Goal: Task Accomplishment & Management: Complete application form

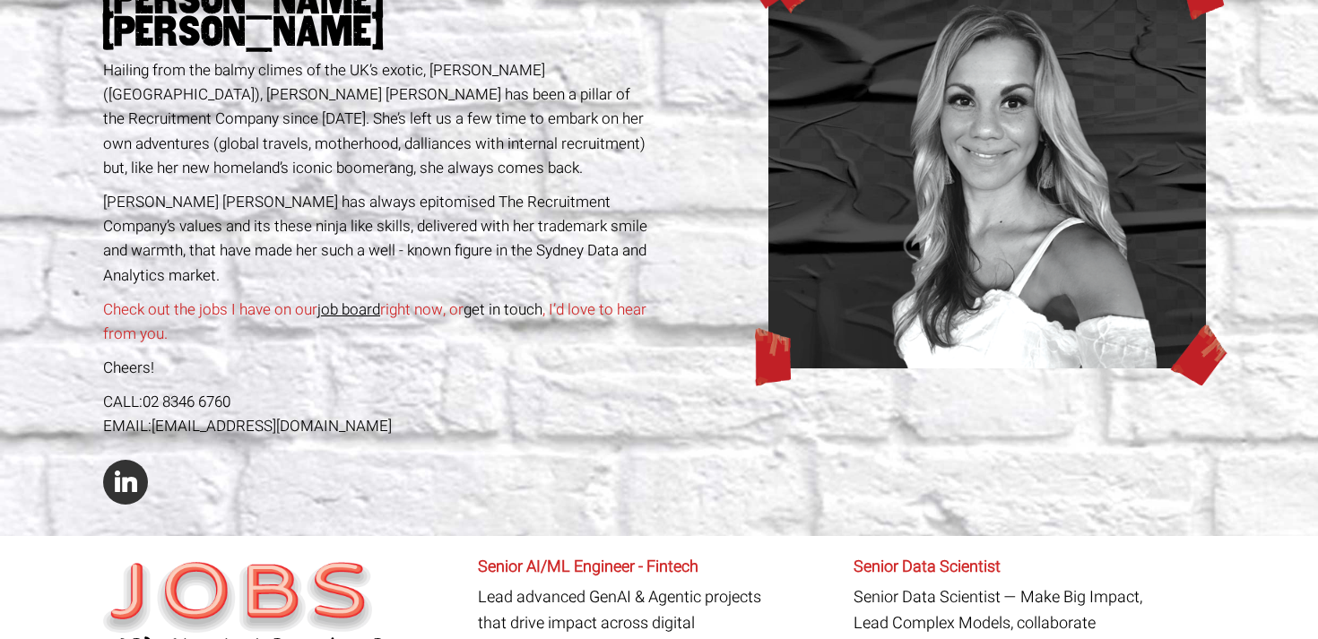
scroll to position [227, 0]
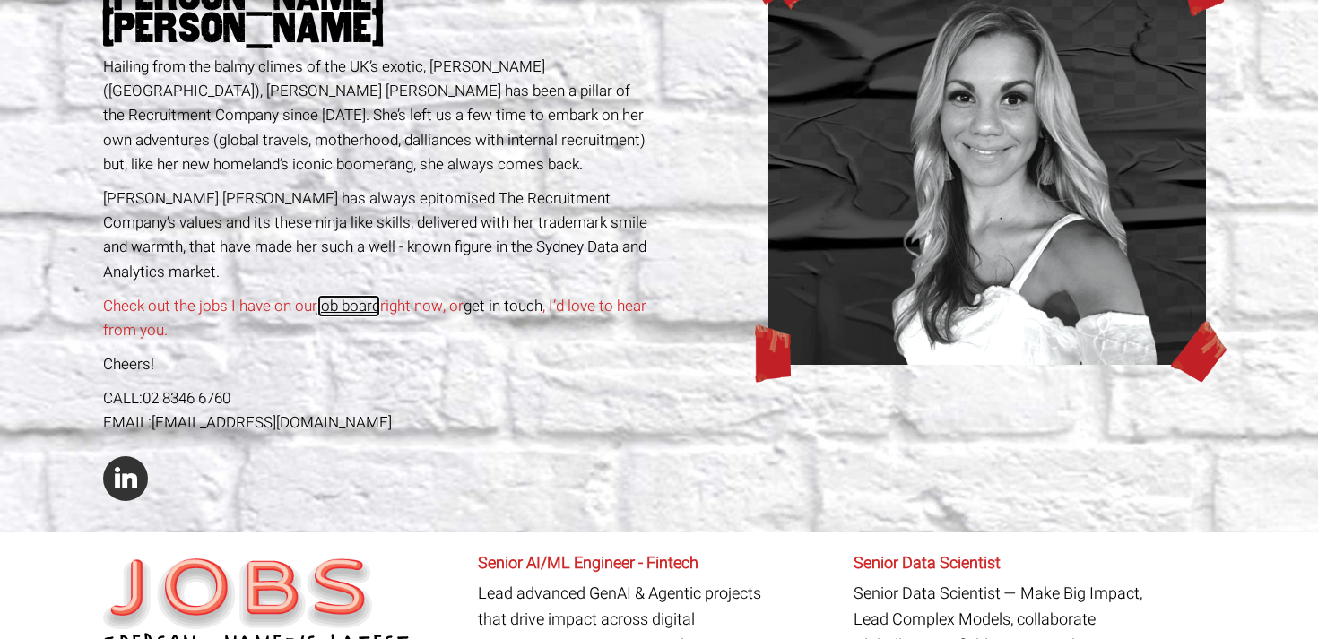
click at [353, 295] on link "job board" at bounding box center [348, 306] width 63 height 22
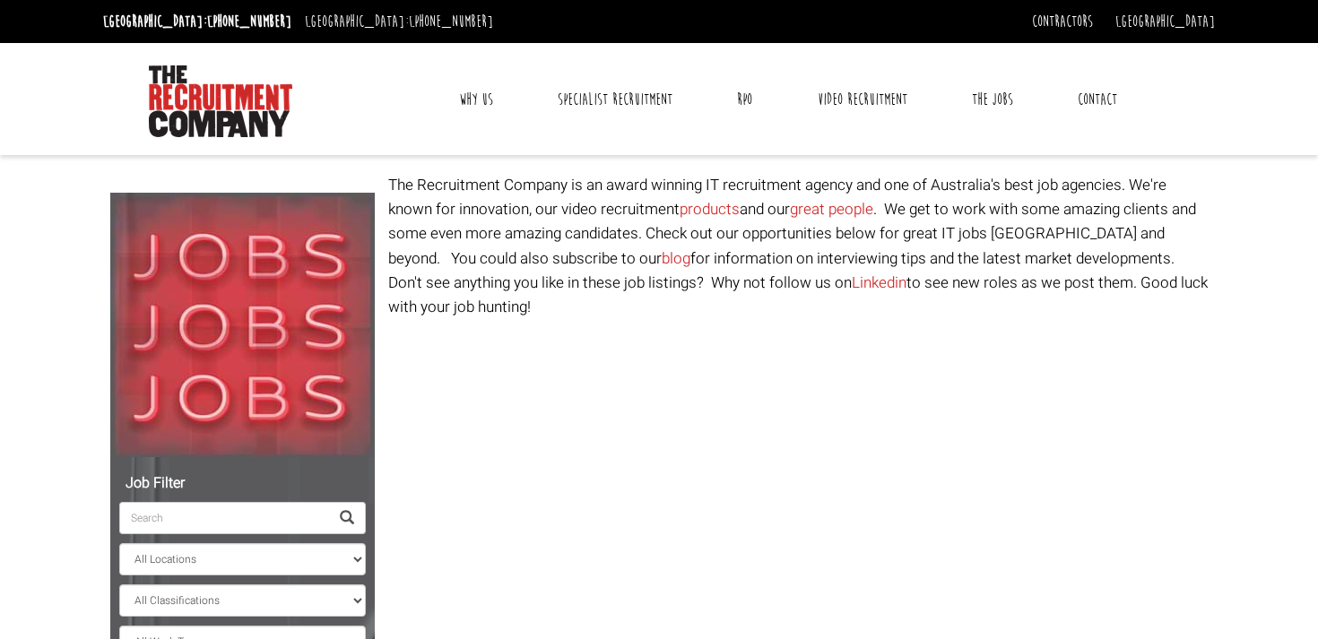
select select "[PERSON_NAME] [PERSON_NAME]"
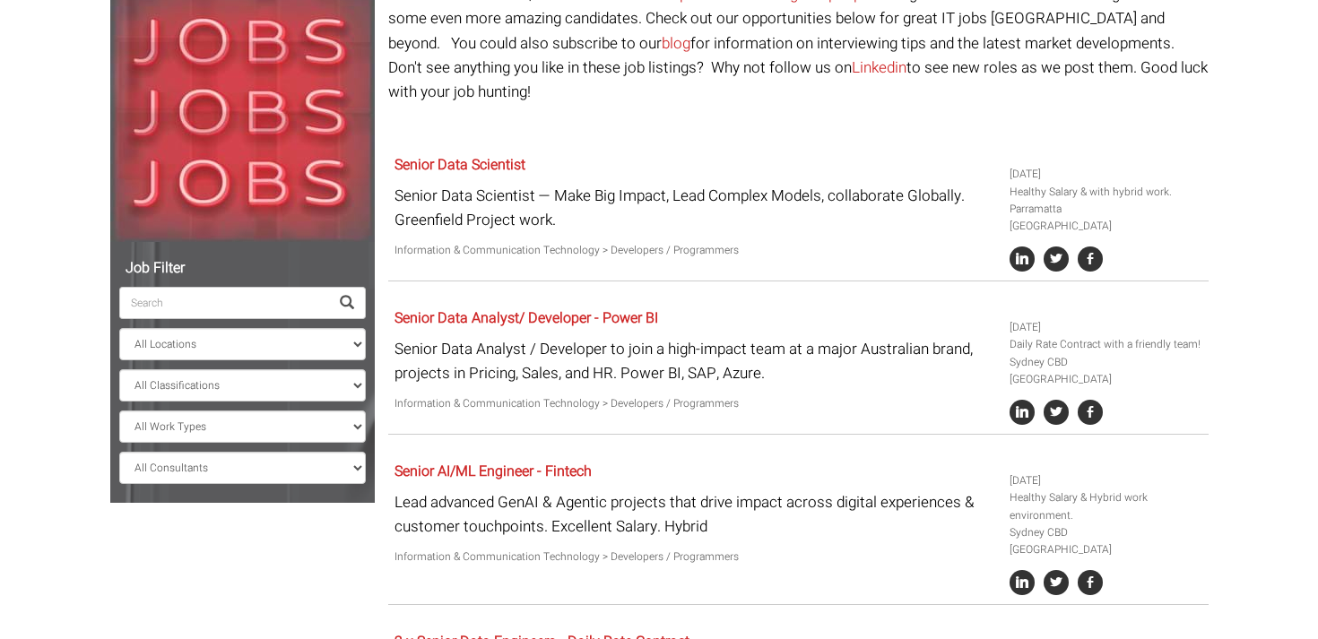
scroll to position [223, 0]
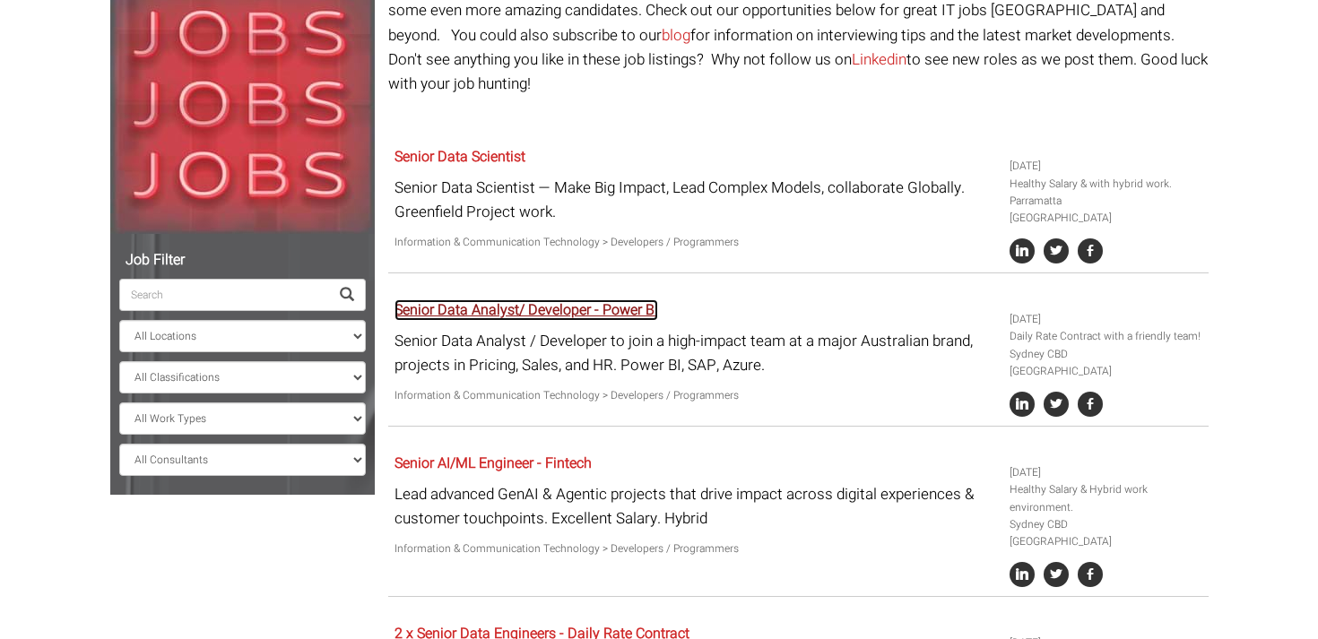
click at [549, 299] on link "Senior Data Analyst/ Developer - Power BI" at bounding box center [526, 310] width 264 height 22
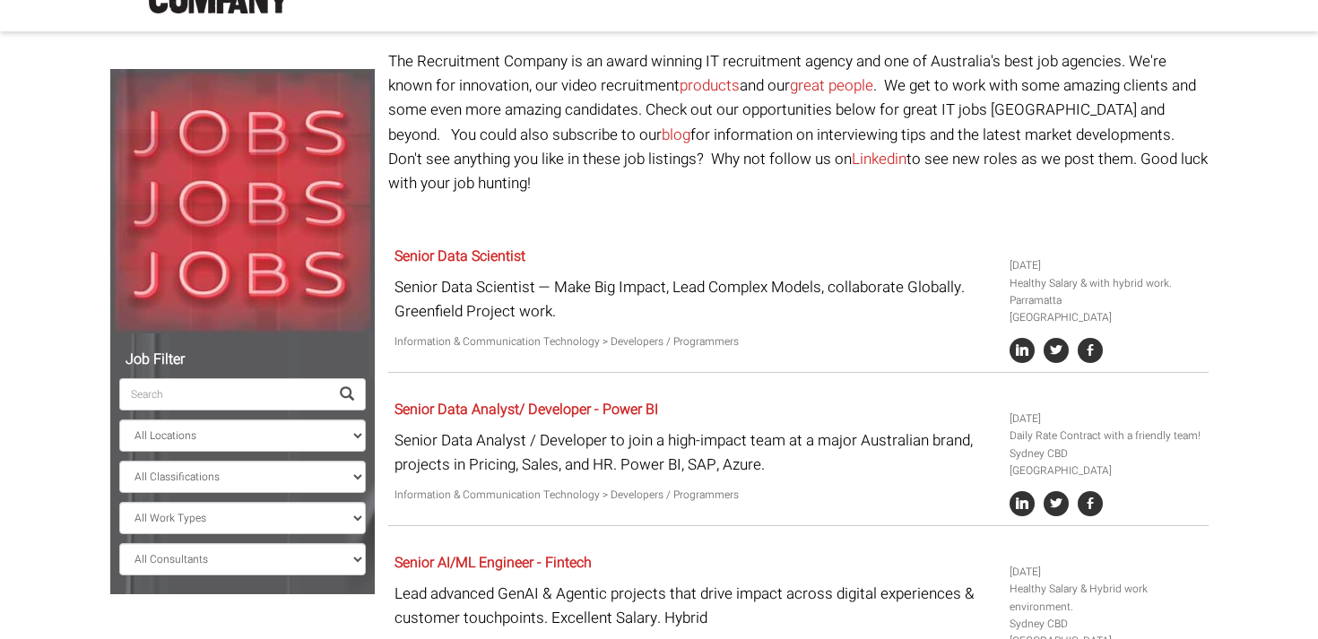
scroll to position [0, 0]
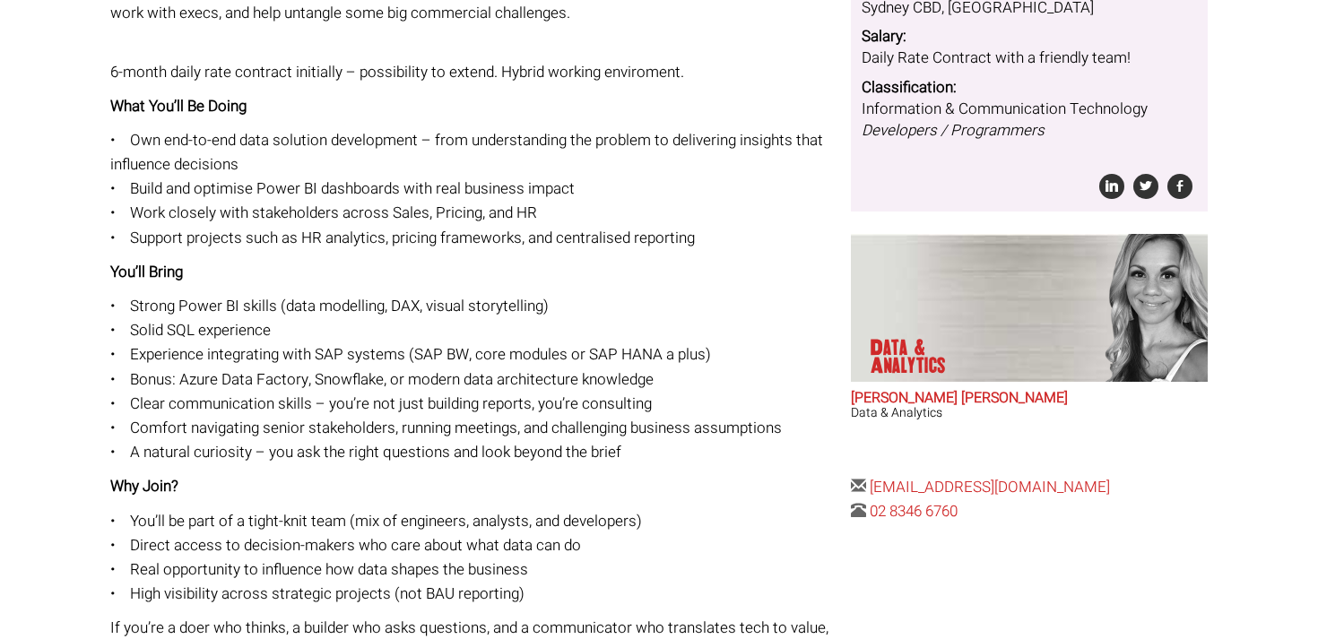
scroll to position [474, 0]
